Goal: Task Accomplishment & Management: Manage account settings

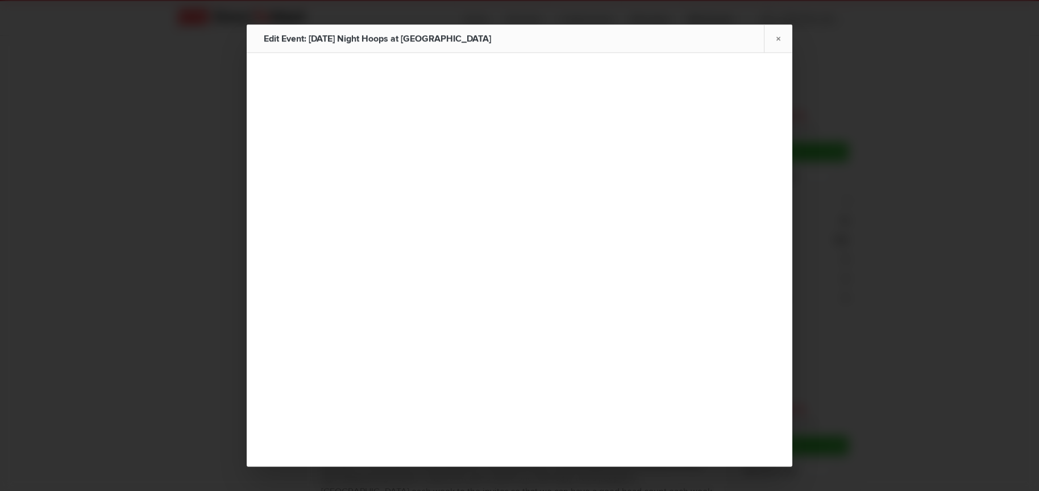
radio input "true"
radio input "false"
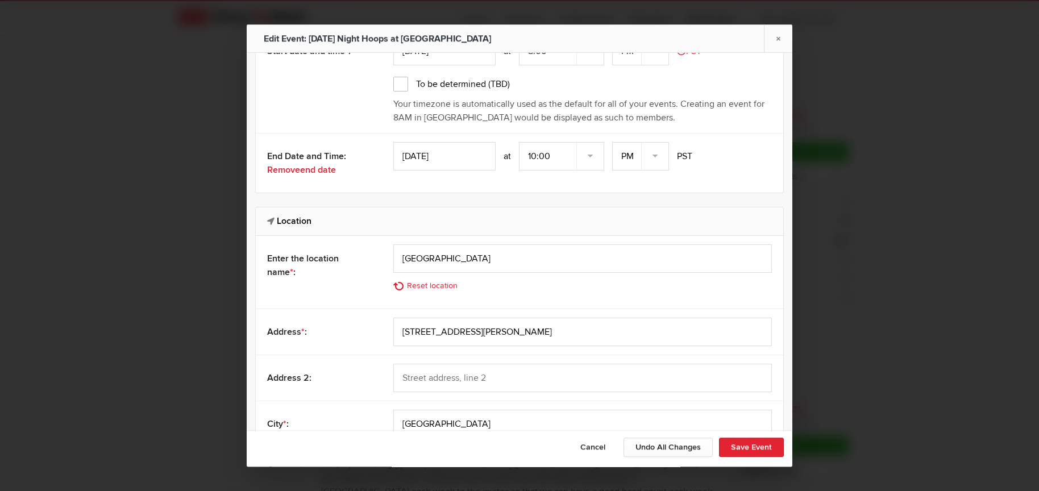
scroll to position [440, 0]
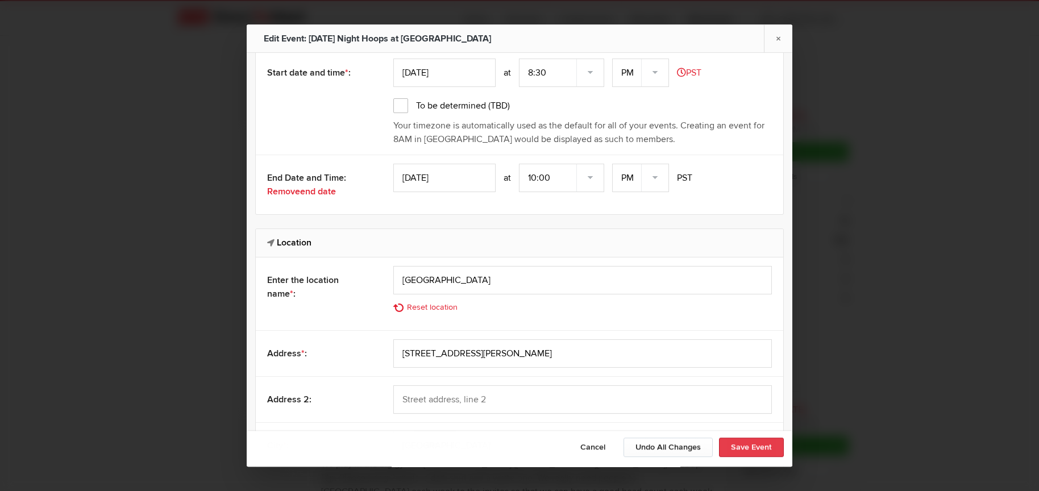
click at [736, 441] on button "Save Event" at bounding box center [751, 447] width 65 height 19
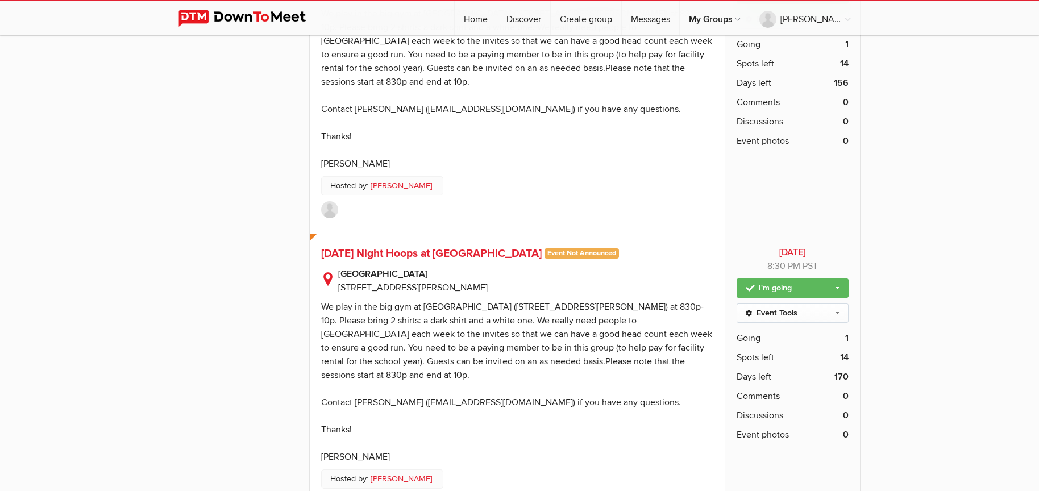
scroll to position [9474, 0]
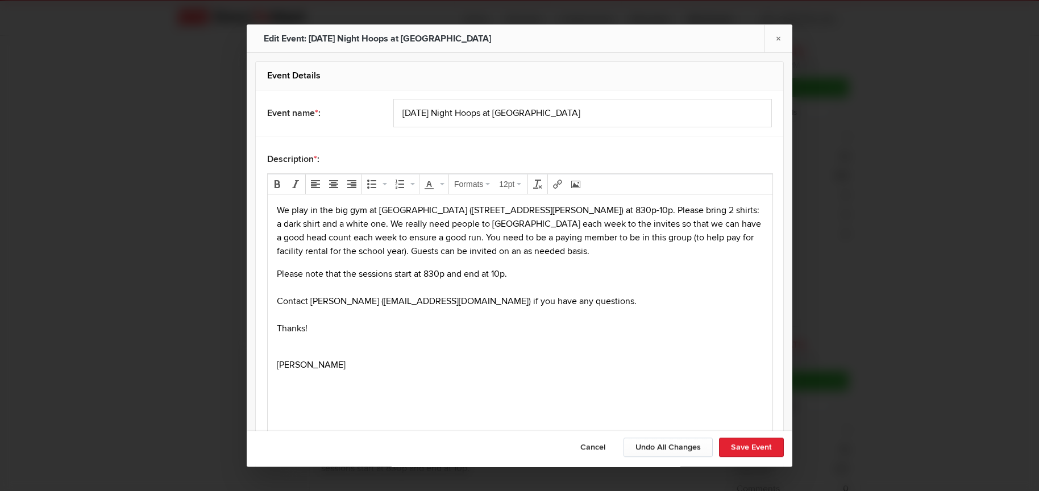
scroll to position [221, 0]
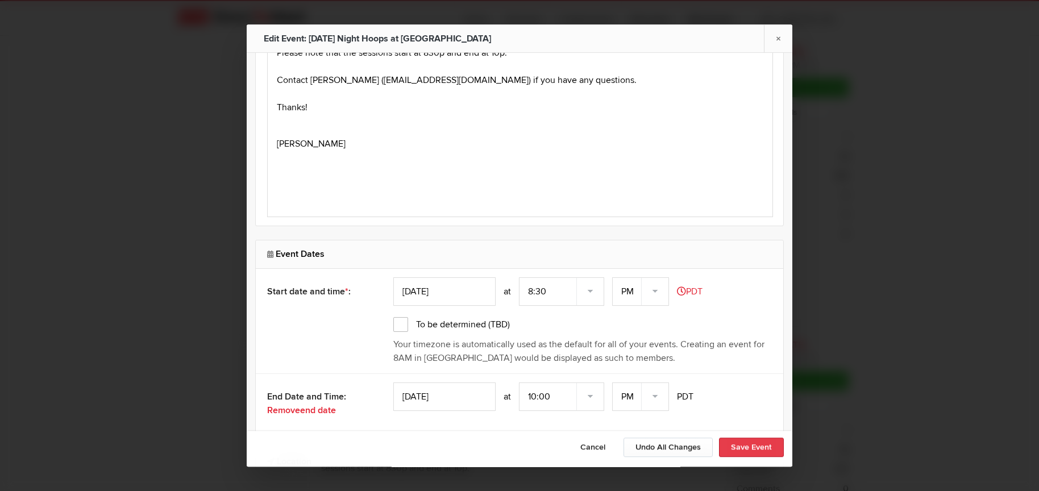
click at [738, 442] on button "Save Event" at bounding box center [751, 447] width 65 height 19
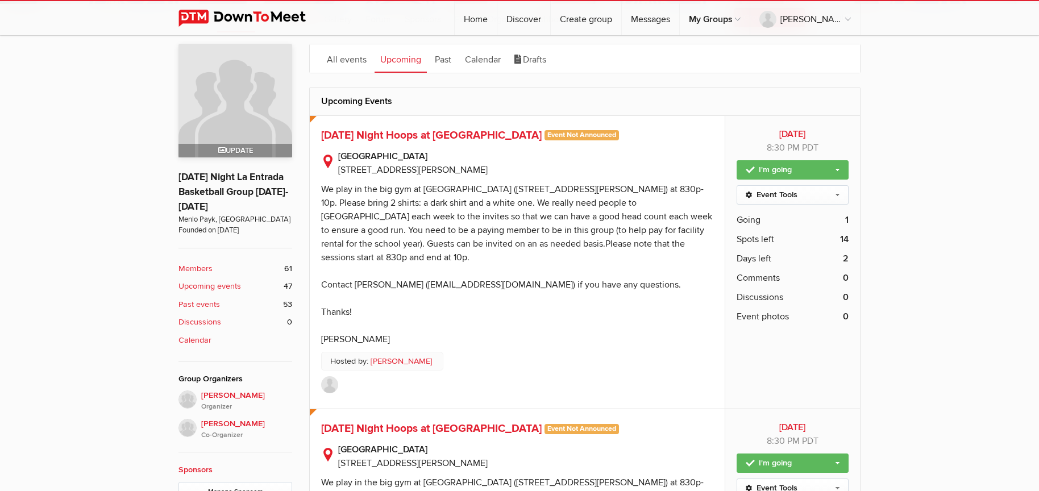
scroll to position [0, 0]
